Goal: Task Accomplishment & Management: Use online tool/utility

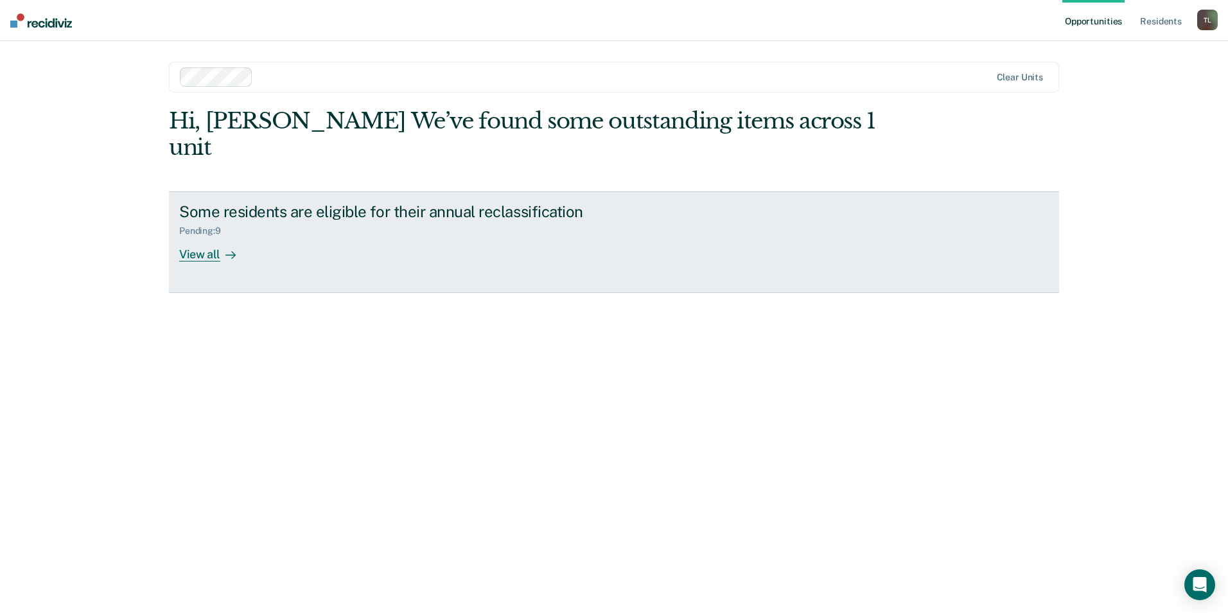
click at [205, 236] on div "View all" at bounding box center [215, 248] width 72 height 25
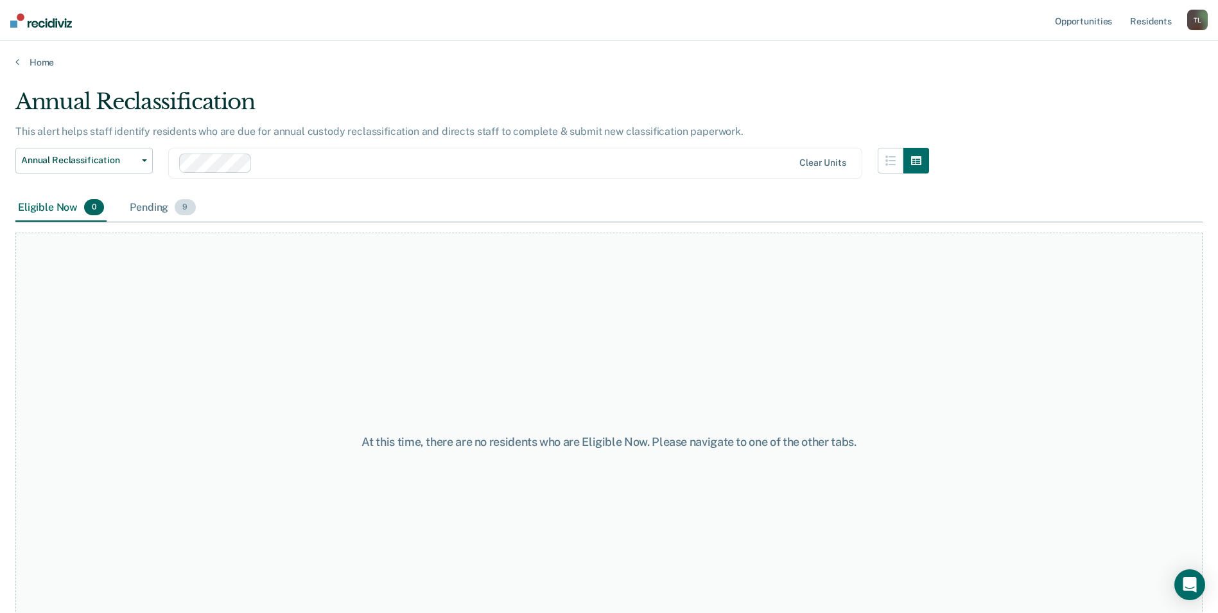
click at [151, 207] on div "Pending 9" at bounding box center [162, 208] width 71 height 28
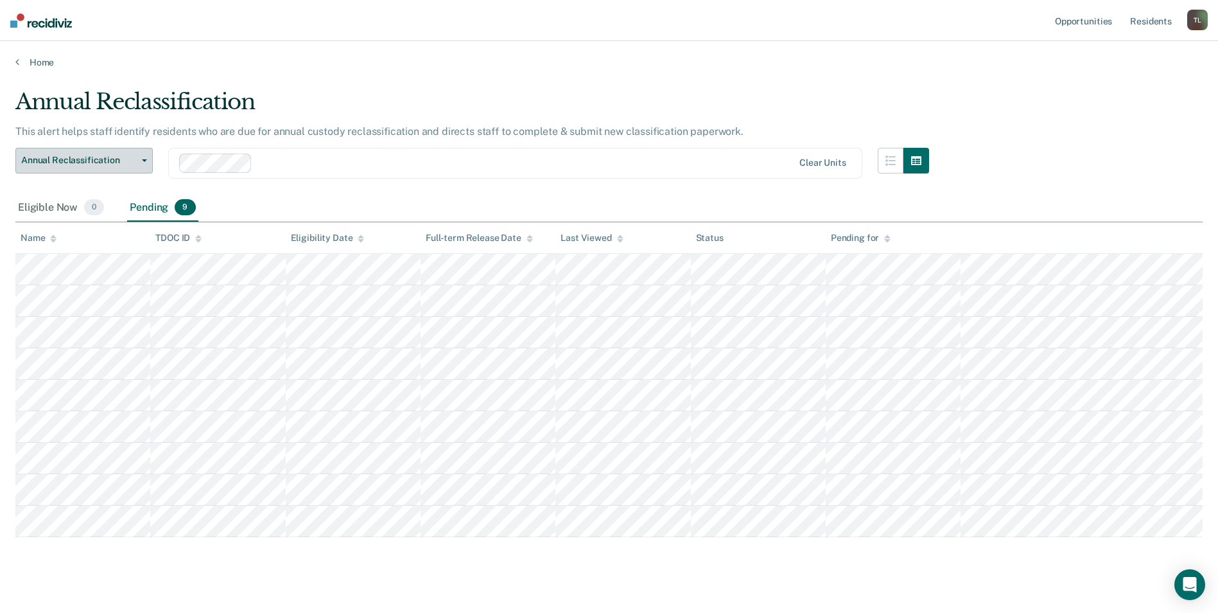
click at [132, 165] on span "Annual Reclassification" at bounding box center [79, 160] width 116 height 11
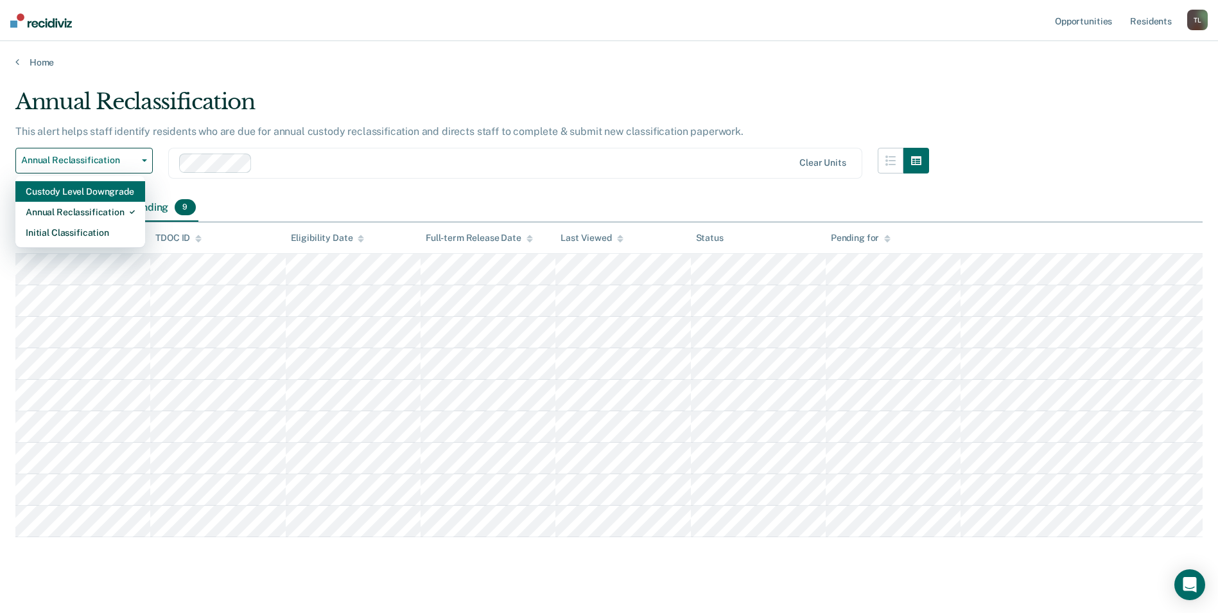
click at [66, 193] on div "Custody Level Downgrade" at bounding box center [80, 191] width 109 height 21
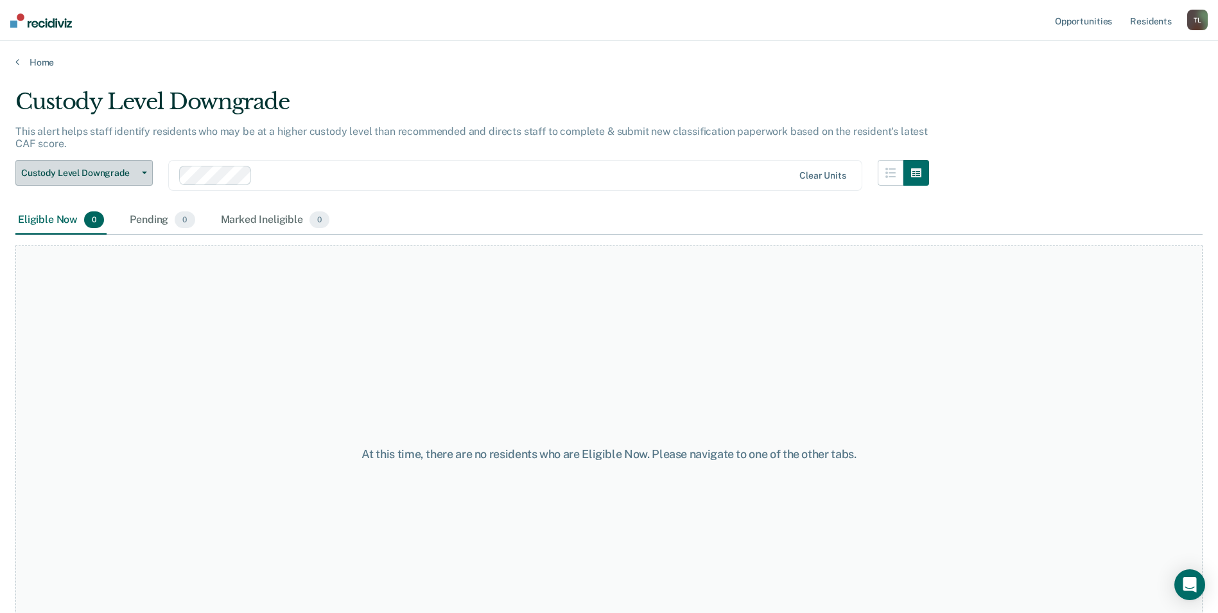
click at [140, 173] on span "button" at bounding box center [142, 172] width 10 height 3
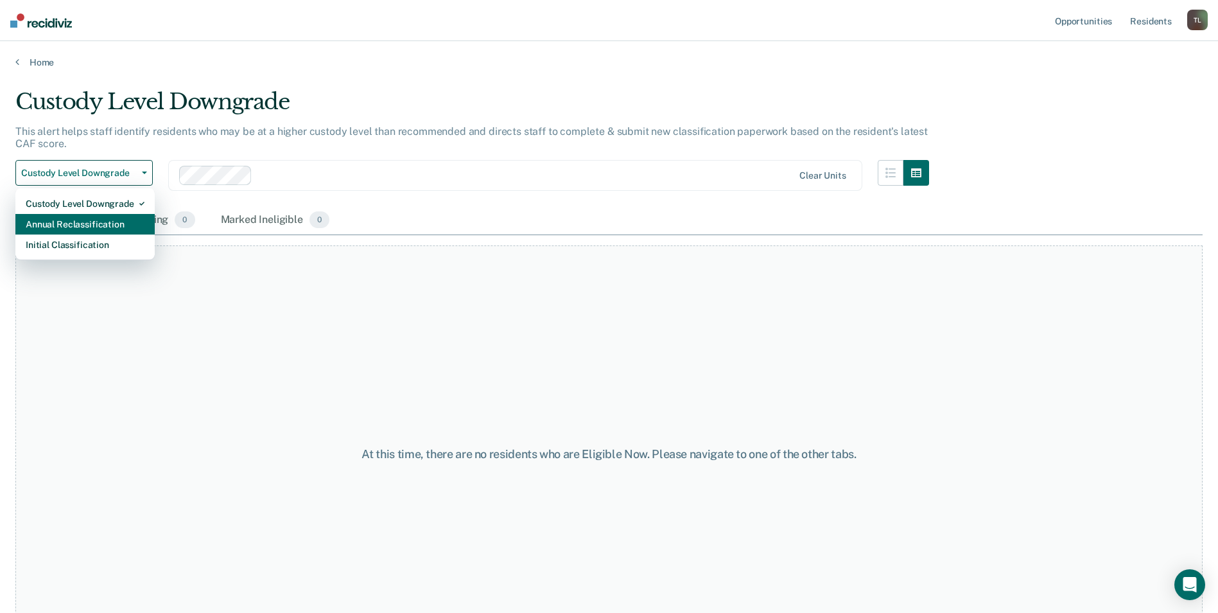
click at [65, 220] on div "Annual Reclassification" at bounding box center [85, 224] width 119 height 21
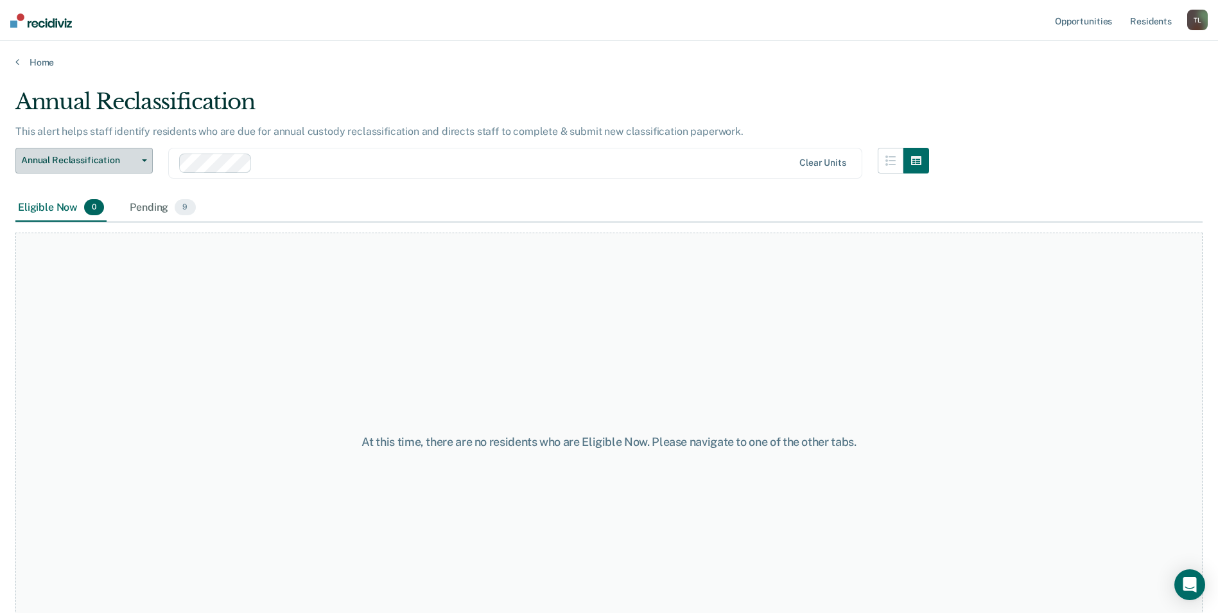
click at [139, 168] on button "Annual Reclassification" at bounding box center [83, 161] width 137 height 26
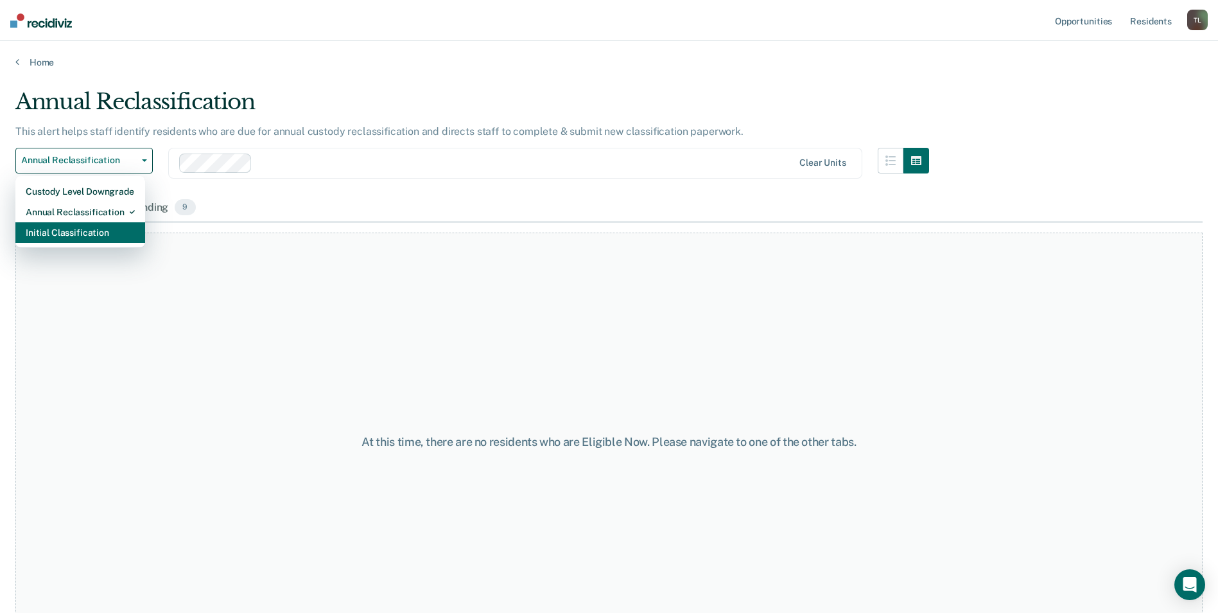
click at [81, 230] on div "Initial Classification" at bounding box center [80, 232] width 109 height 21
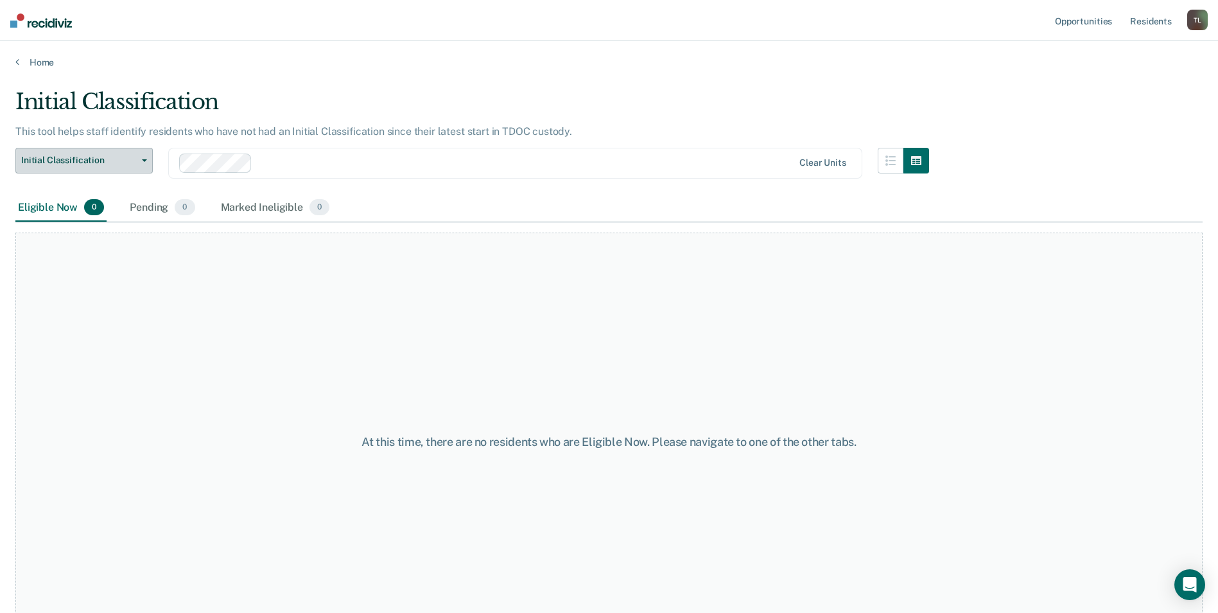
click at [146, 165] on button "Initial Classification" at bounding box center [83, 161] width 137 height 26
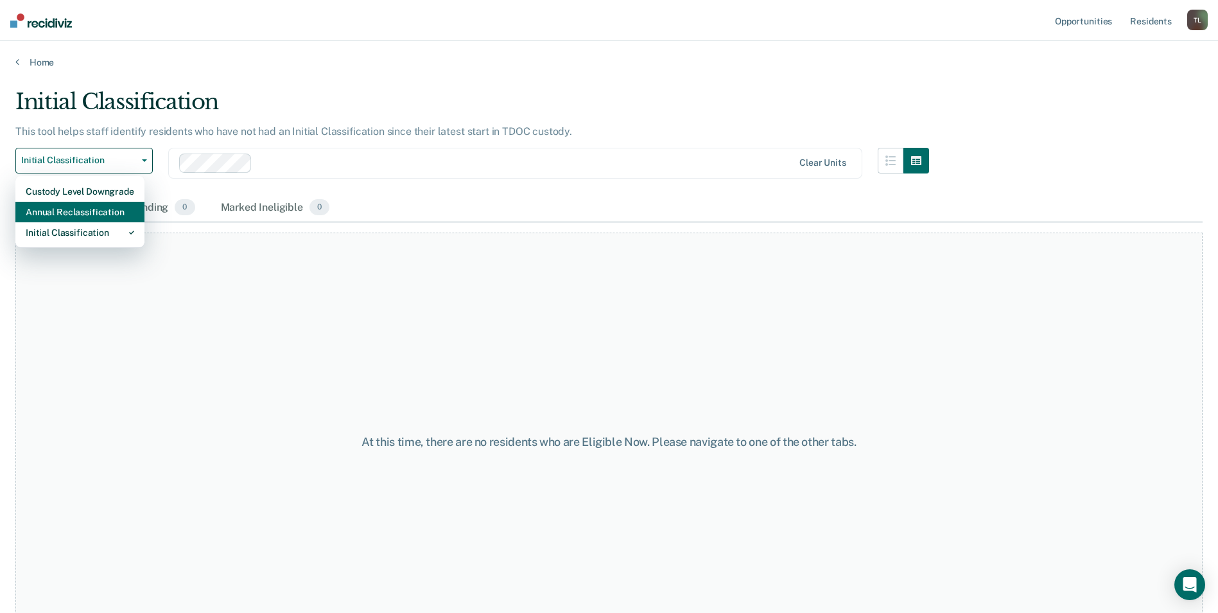
click at [76, 211] on div "Annual Reclassification" at bounding box center [80, 212] width 109 height 21
